Goal: Check status: Check status

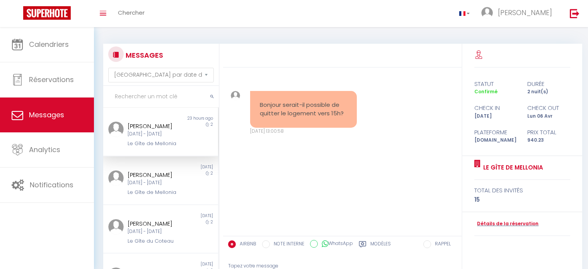
select select "message"
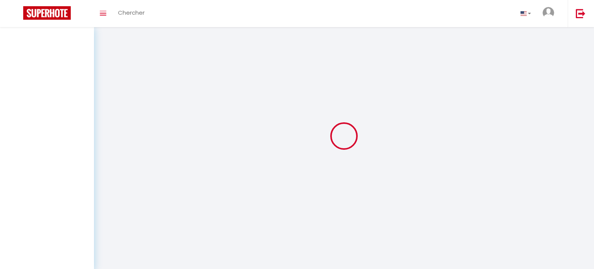
select select "message"
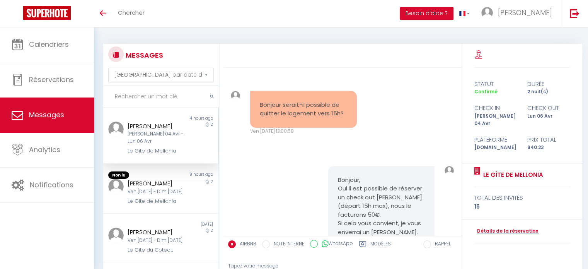
scroll to position [67, 0]
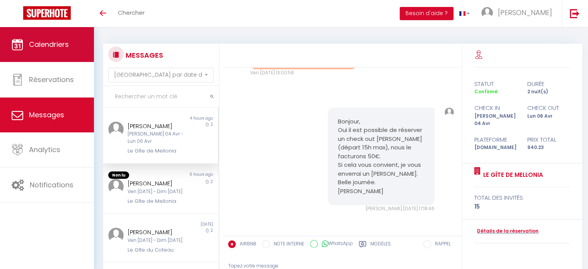
click at [41, 48] on span "Calendriers" at bounding box center [49, 44] width 40 height 10
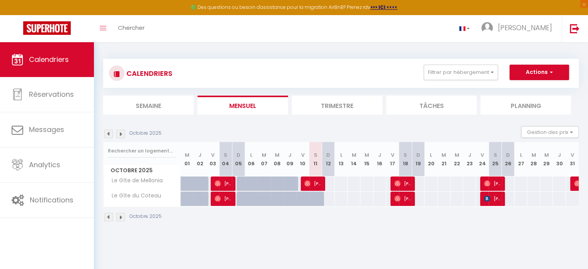
click at [330, 107] on li "Trimestre" at bounding box center [337, 105] width 91 height 19
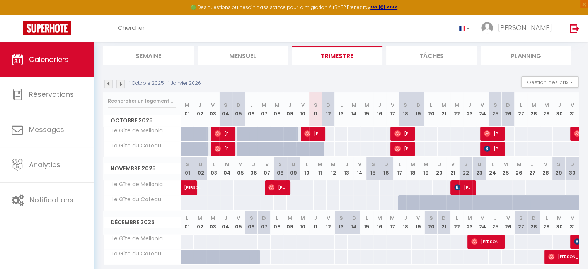
scroll to position [38, 0]
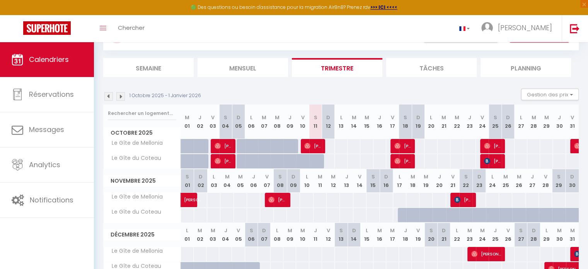
click at [119, 94] on img at bounding box center [120, 96] width 9 height 9
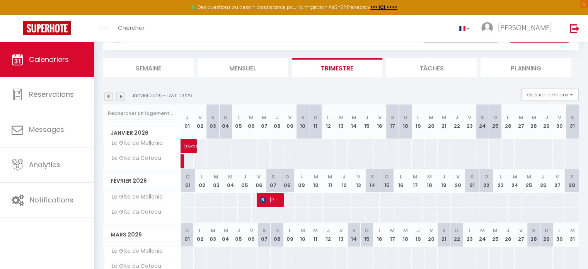
click at [121, 97] on img at bounding box center [120, 96] width 9 height 9
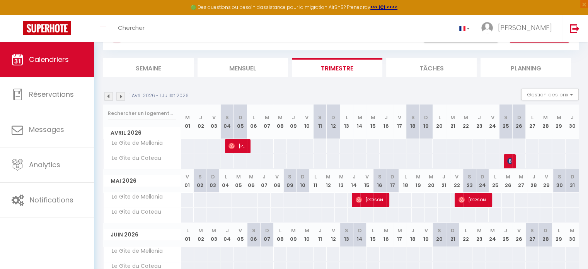
click at [122, 95] on img at bounding box center [120, 96] width 9 height 9
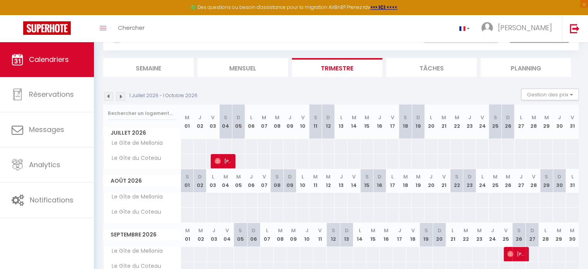
click at [120, 95] on img at bounding box center [120, 96] width 9 height 9
